Goal: Check status: Check status

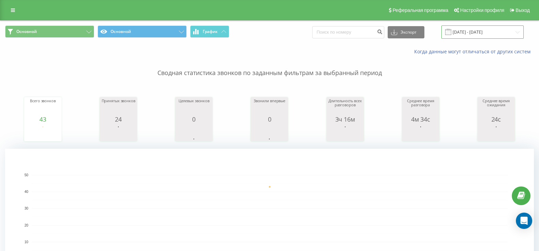
click at [477, 35] on input "20.08.2025 - 20.08.2025" at bounding box center [482, 31] width 82 height 13
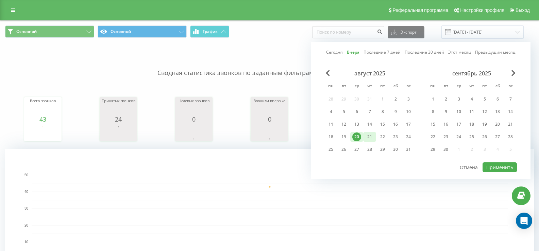
click at [368, 137] on div "21" at bounding box center [369, 137] width 9 height 9
click at [496, 167] on button "Применить" at bounding box center [499, 167] width 34 height 10
type input "[DATE] - [DATE]"
